Goal: Information Seeking & Learning: Learn about a topic

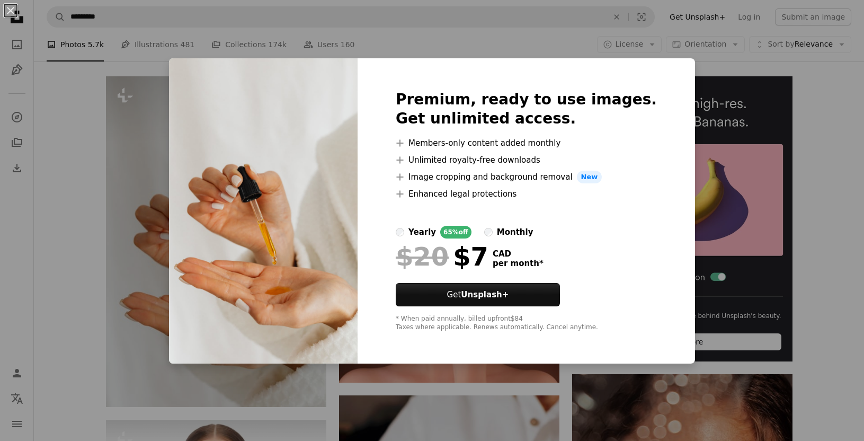
scroll to position [188, 0]
click at [656, 117] on div "Premium, ready to use images. Get unlimited access. A plus sign Members-only co…" at bounding box center [527, 210] width 338 height 305
click at [763, 82] on div "An X shape Premium, ready to use images. Get unlimited access. A plus sign Memb…" at bounding box center [432, 220] width 864 height 441
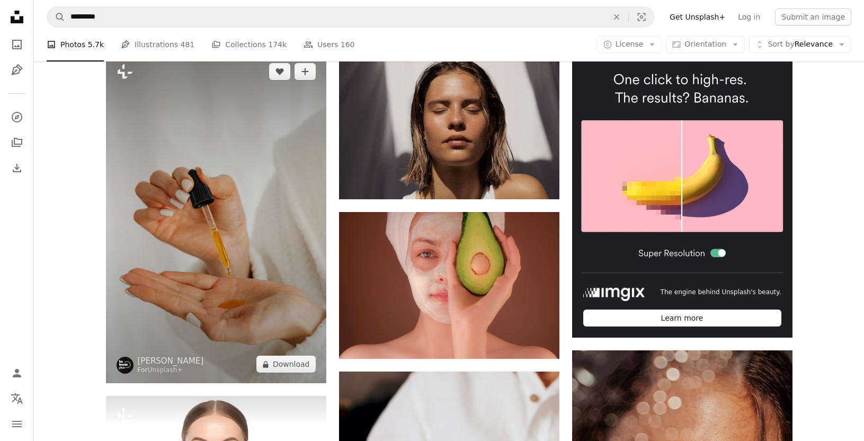
scroll to position [211, 0]
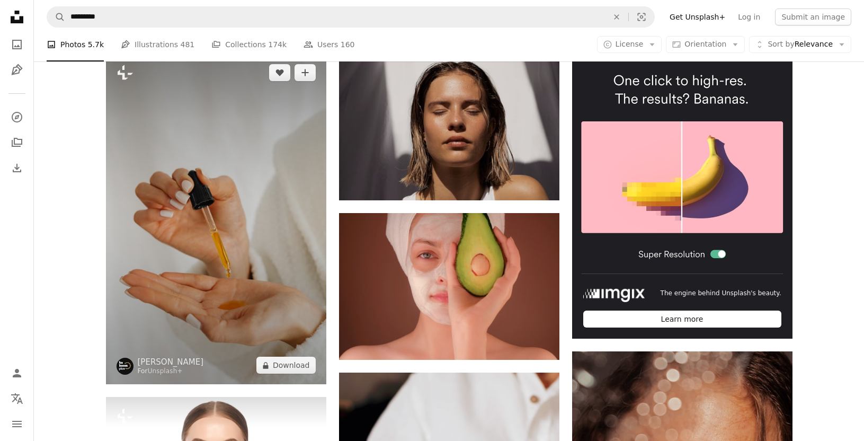
click at [208, 158] on img at bounding box center [216, 219] width 220 height 331
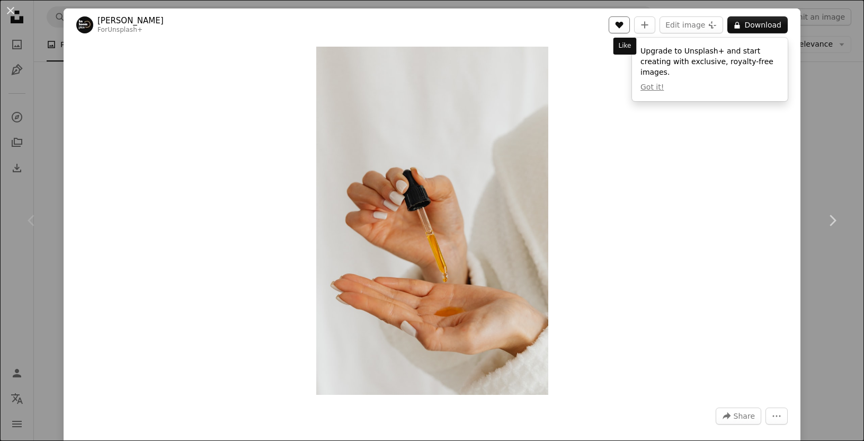
click at [624, 28] on icon "Like" at bounding box center [620, 25] width 8 height 7
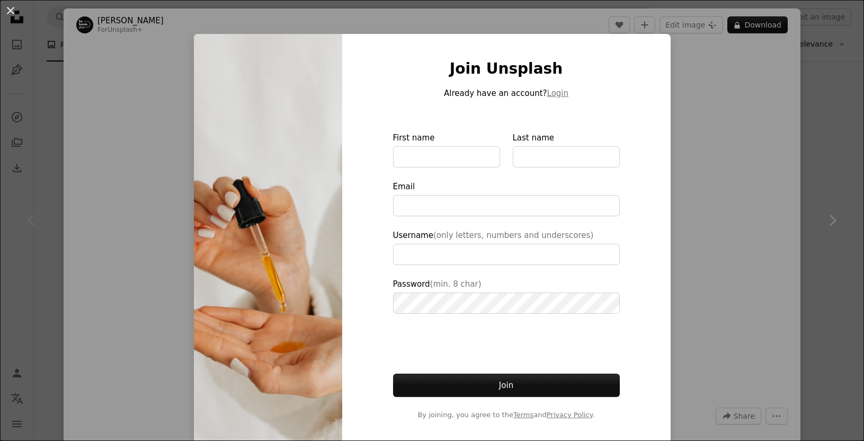
click at [710, 149] on div "An X shape Join Unsplash Already have an account? Login First name Last name Em…" at bounding box center [432, 220] width 864 height 441
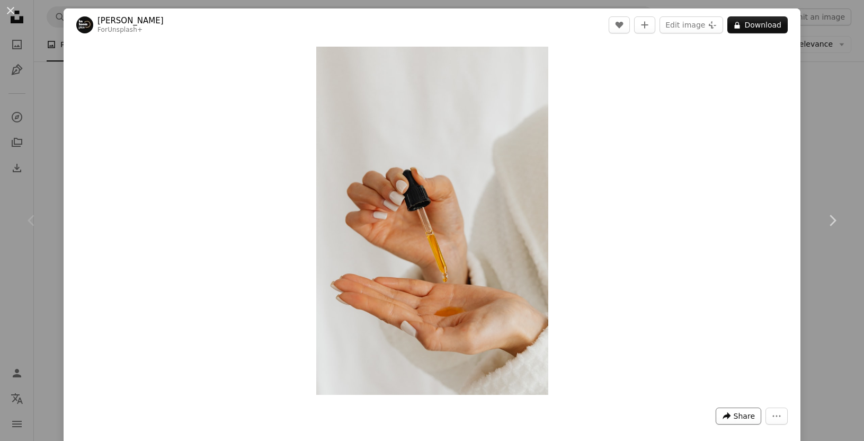
click at [735, 415] on span "Share" at bounding box center [744, 416] width 21 height 16
click at [692, 349] on link "An envelope Email" at bounding box center [713, 345] width 87 height 19
click at [841, 240] on link "Chevron right" at bounding box center [833, 221] width 64 height 102
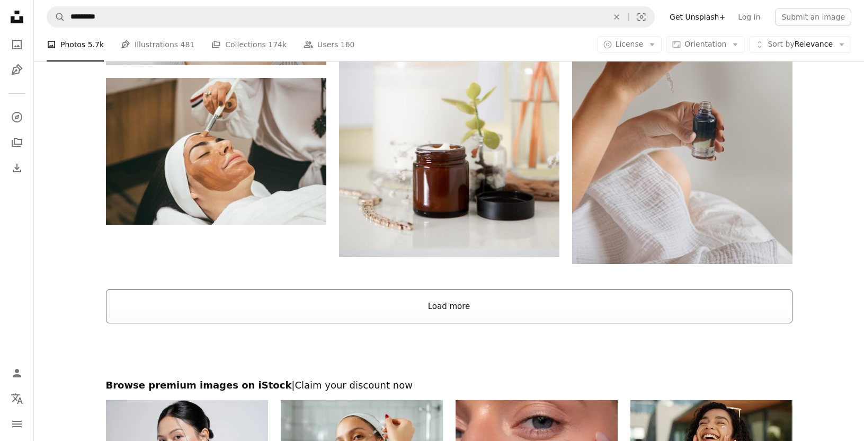
scroll to position [1948, 0]
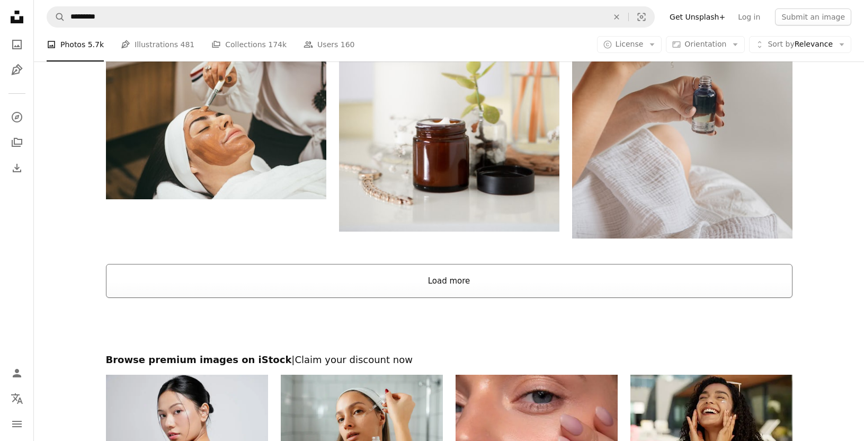
click at [441, 279] on button "Load more" at bounding box center [449, 281] width 687 height 34
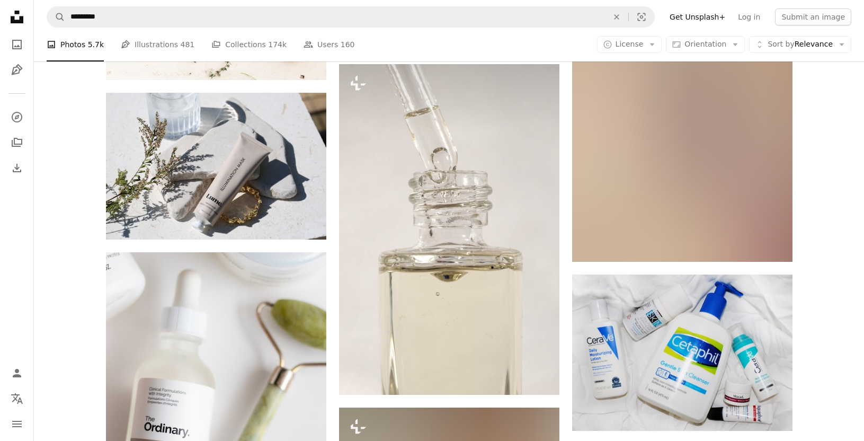
scroll to position [22320, 0]
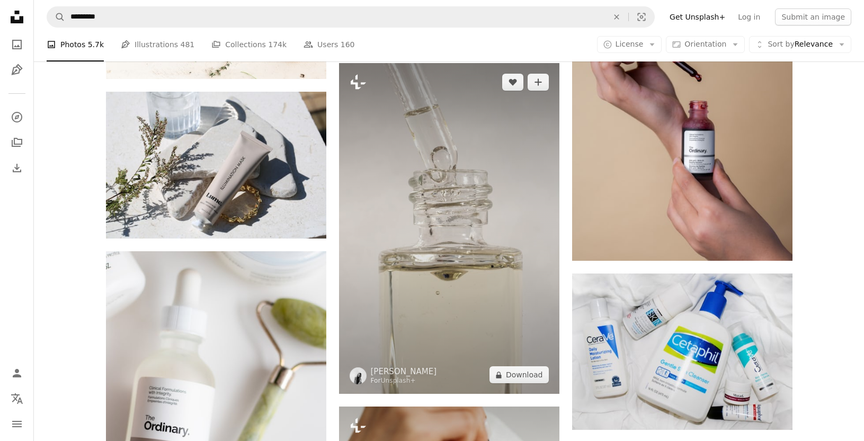
click at [364, 84] on icon "Plus sign for Unsplash+" at bounding box center [358, 82] width 17 height 17
